Goal: Task Accomplishment & Management: Use online tool/utility

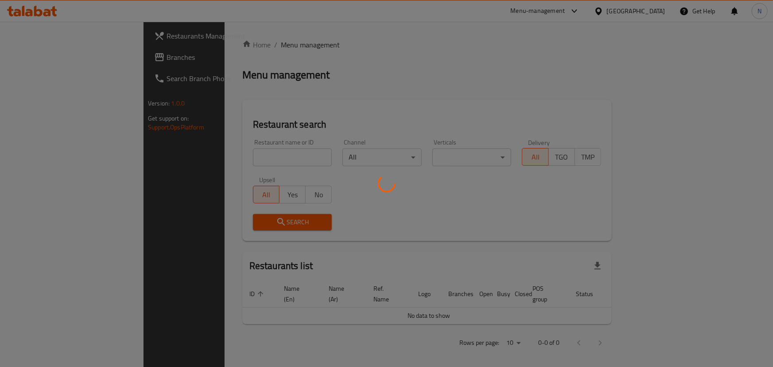
click at [45, 54] on div at bounding box center [386, 183] width 773 height 367
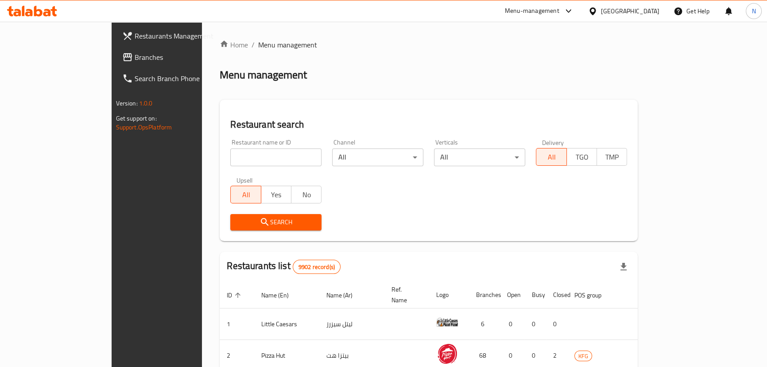
click at [135, 58] on span "Branches" at bounding box center [184, 57] width 98 height 11
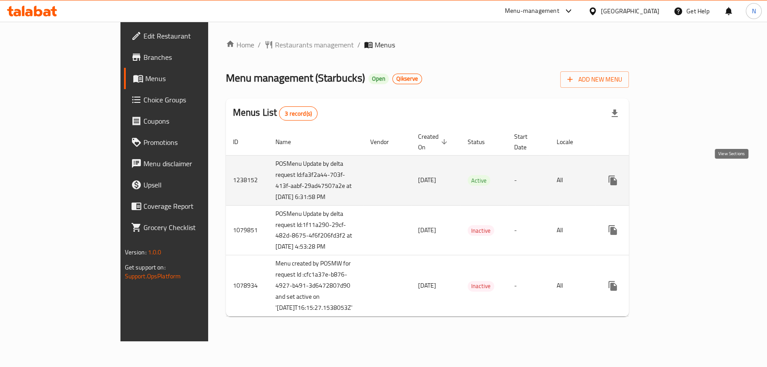
click at [682, 175] on icon "enhanced table" at bounding box center [677, 180] width 11 height 11
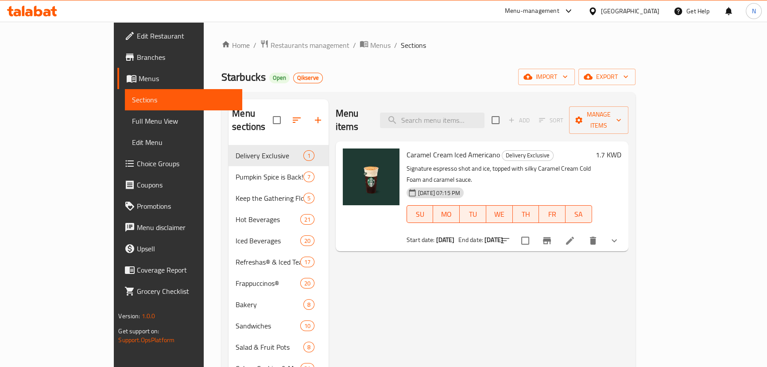
click at [461, 122] on div "Menu items Add Sort Manage items" at bounding box center [482, 120] width 293 height 42
click at [463, 113] on input "search" at bounding box center [432, 121] width 105 height 16
paste input "Whole Bean Coffee Espresso Decaf 250g"
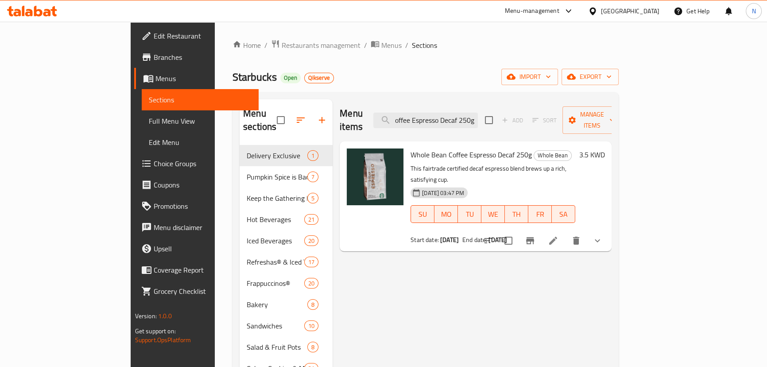
type input "Whole Bean Coffee Espresso Decaf 250g"
click at [566, 233] on li at bounding box center [553, 241] width 25 height 16
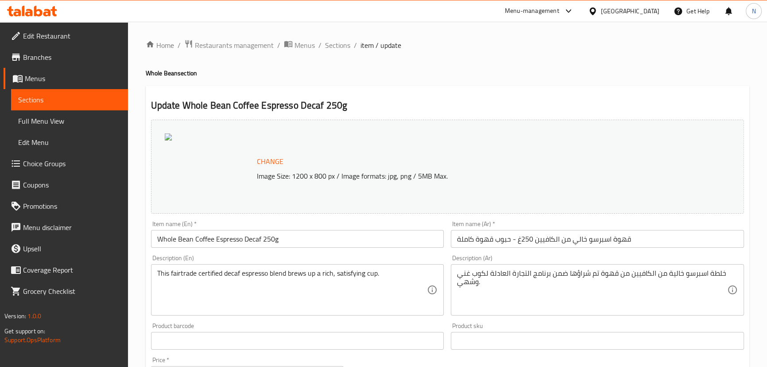
drag, startPoint x: 333, startPoint y: 45, endPoint x: 296, endPoint y: 0, distance: 58.5
click at [333, 45] on span "Sections" at bounding box center [337, 45] width 25 height 11
